Goal: Find specific page/section: Find specific page/section

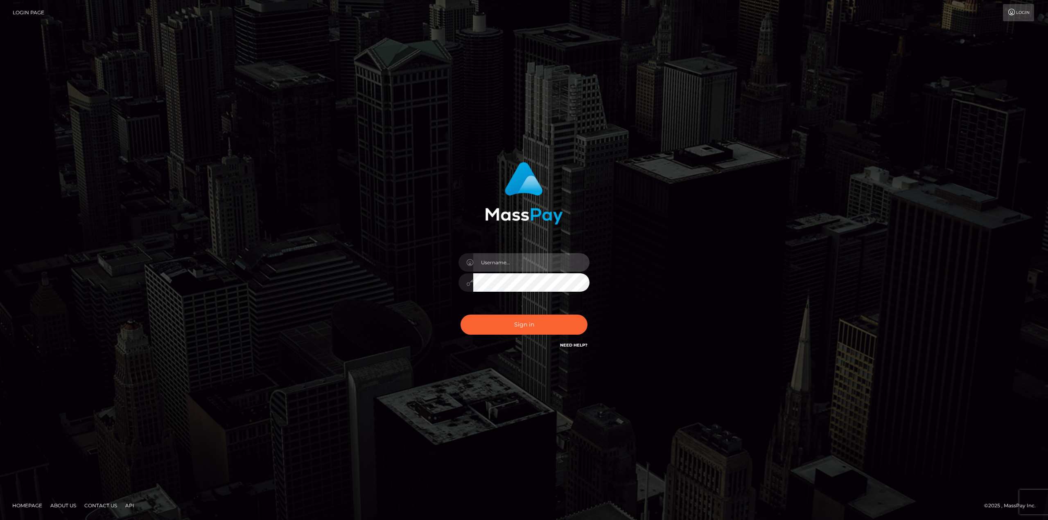
click at [524, 259] on input "text" at bounding box center [531, 262] width 116 height 18
type input "Ahmed"
click at [460, 315] on button "Sign in" at bounding box center [523, 325] width 127 height 20
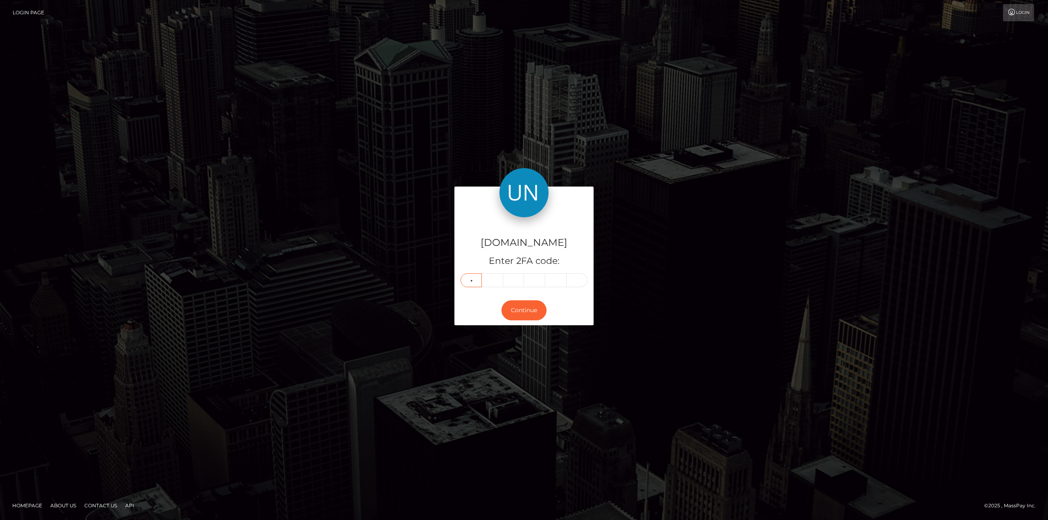
type input "4"
type input "7"
type input "9"
type input "4"
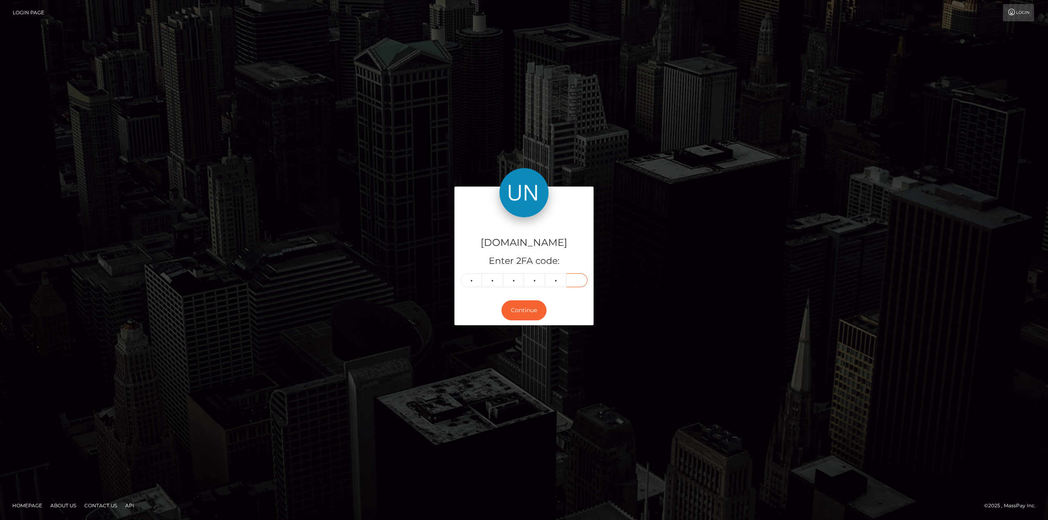
type input "1"
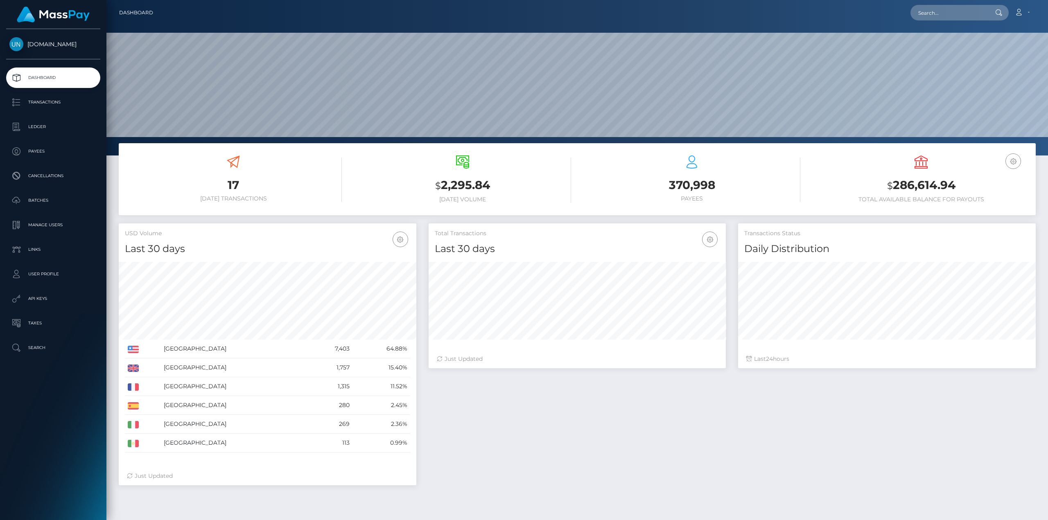
scroll to position [145, 297]
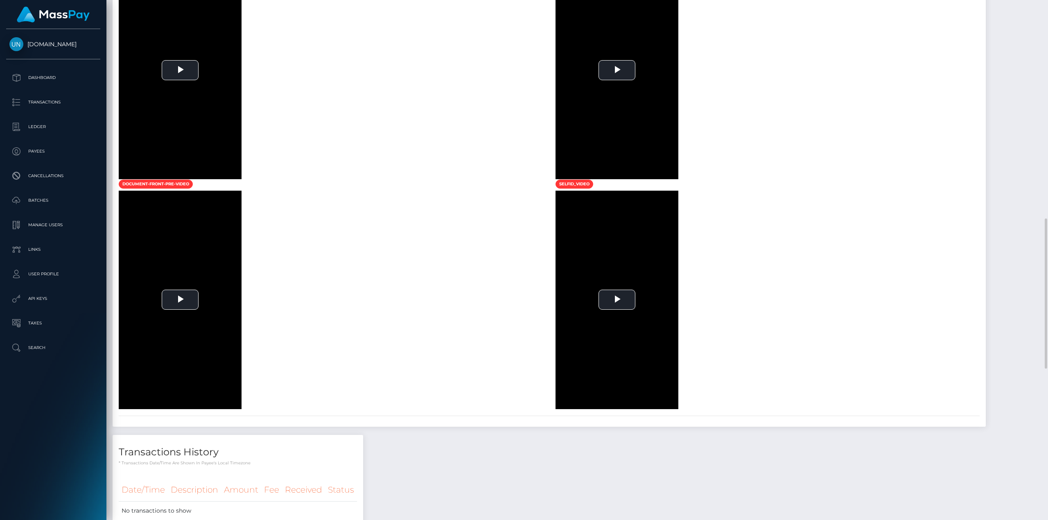
scroll to position [655, 0]
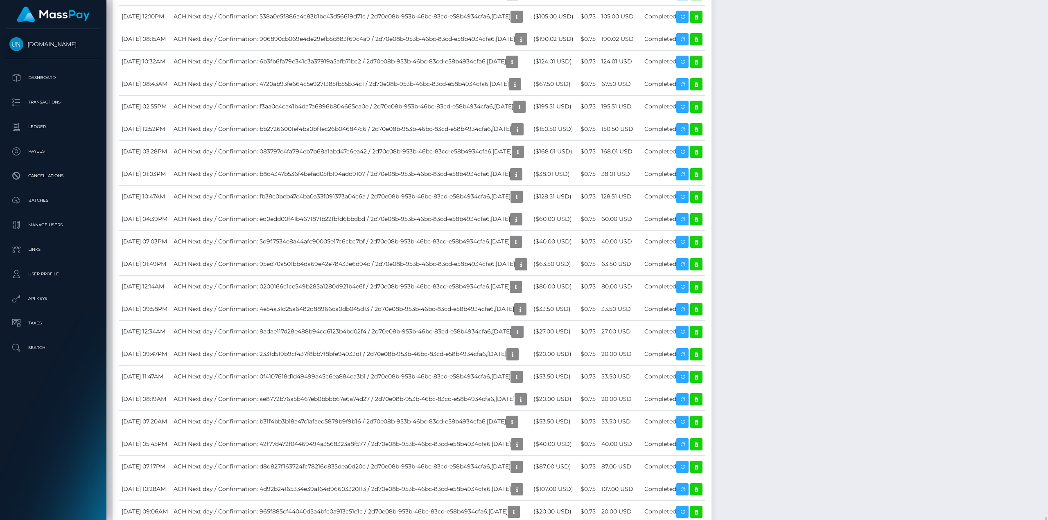
scroll to position [1432, 0]
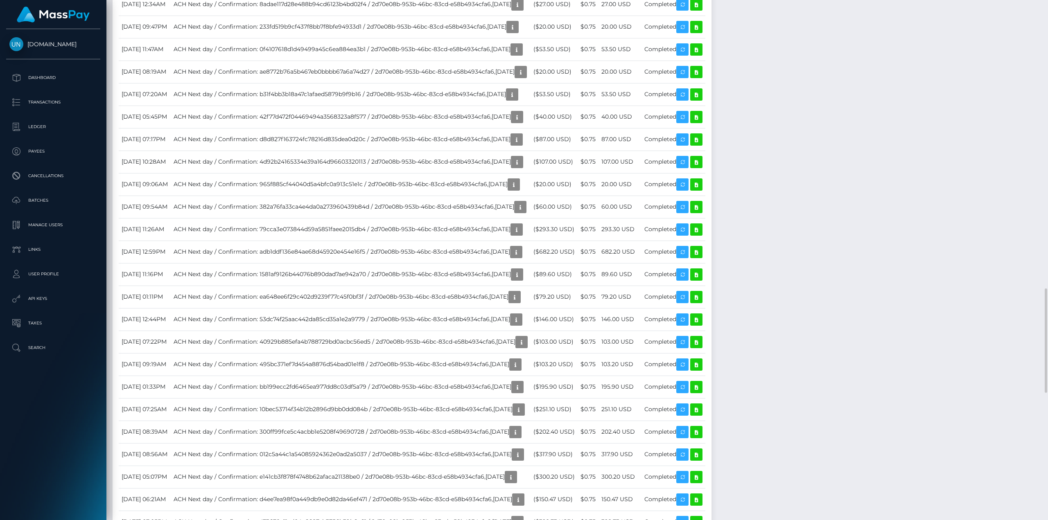
drag, startPoint x: 640, startPoint y: 113, endPoint x: 656, endPoint y: 119, distance: 16.9
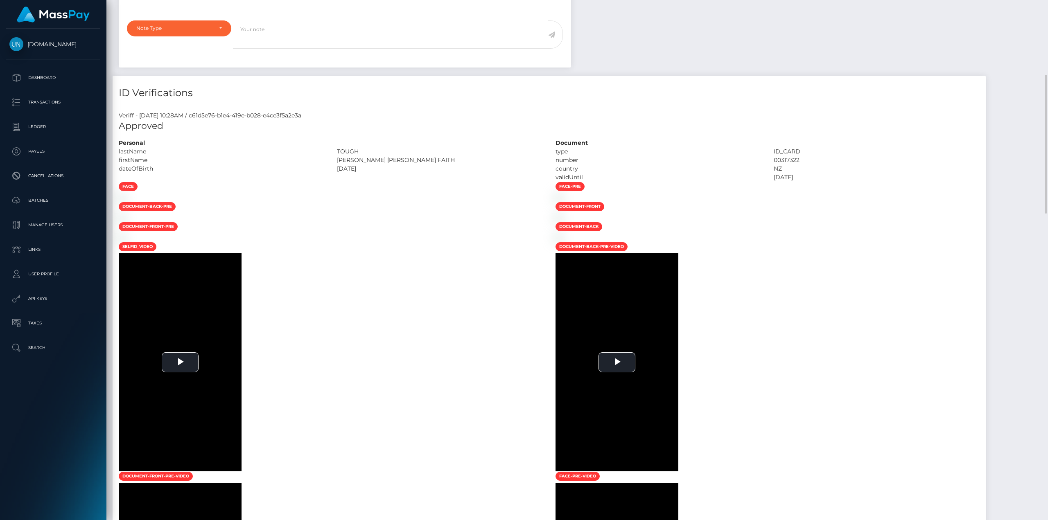
scroll to position [35, 0]
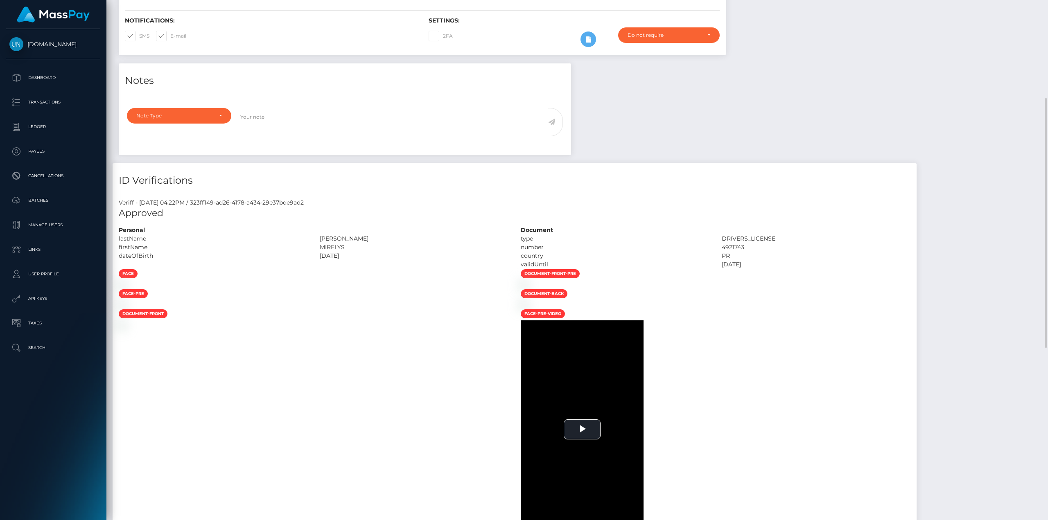
scroll to position [286, 0]
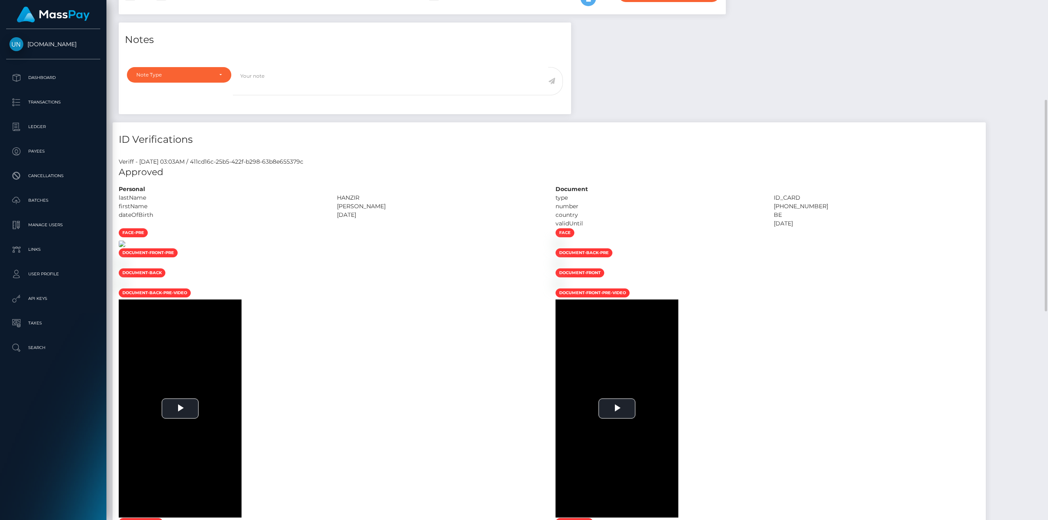
scroll to position [286, 0]
